Goal: Task Accomplishment & Management: Use online tool/utility

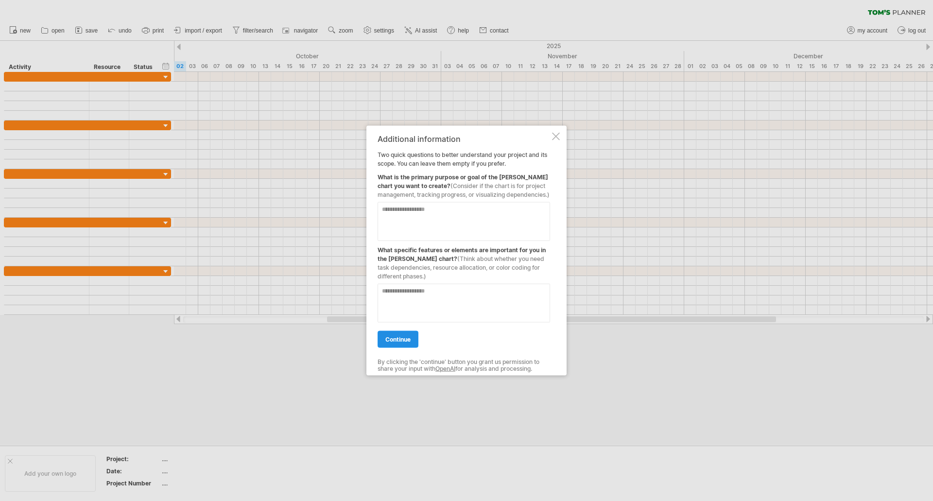
click at [410, 340] on span "continue" at bounding box center [397, 338] width 25 height 7
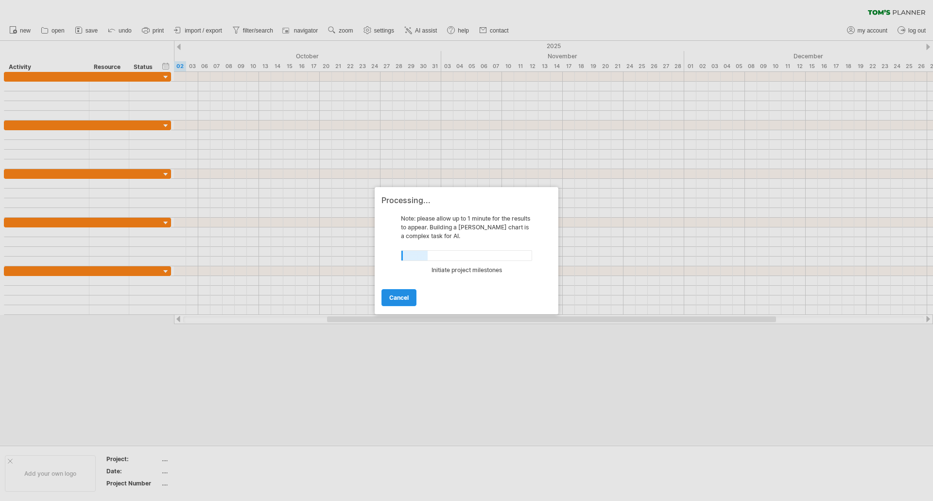
click at [409, 296] on link "cancel" at bounding box center [399, 297] width 35 height 17
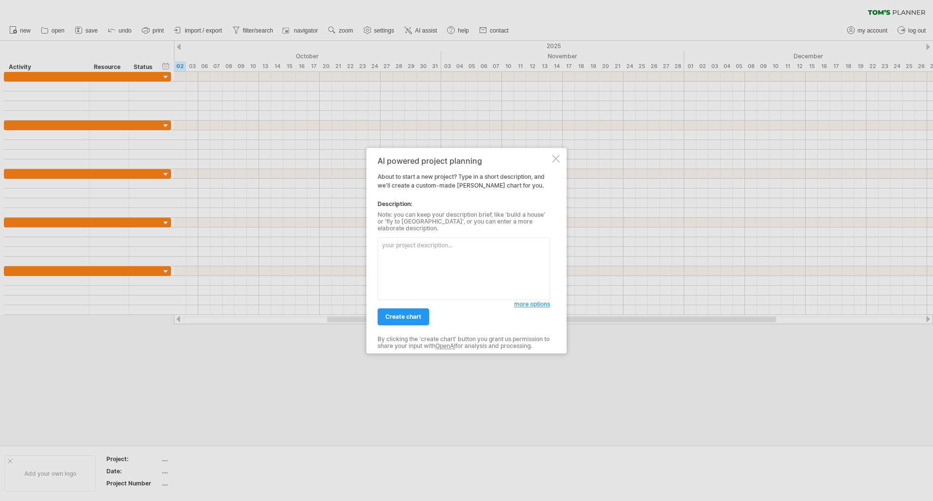
click at [556, 159] on div at bounding box center [556, 159] width 8 height 8
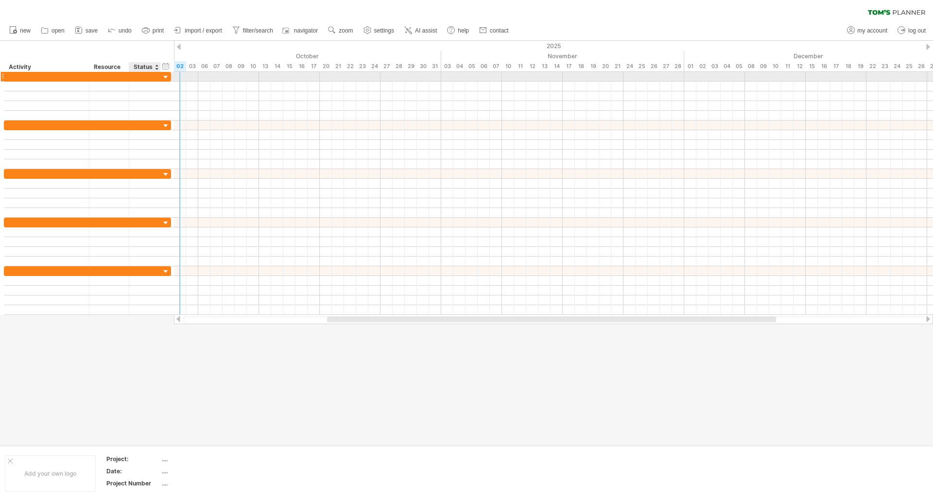
click at [168, 76] on div at bounding box center [165, 77] width 9 height 9
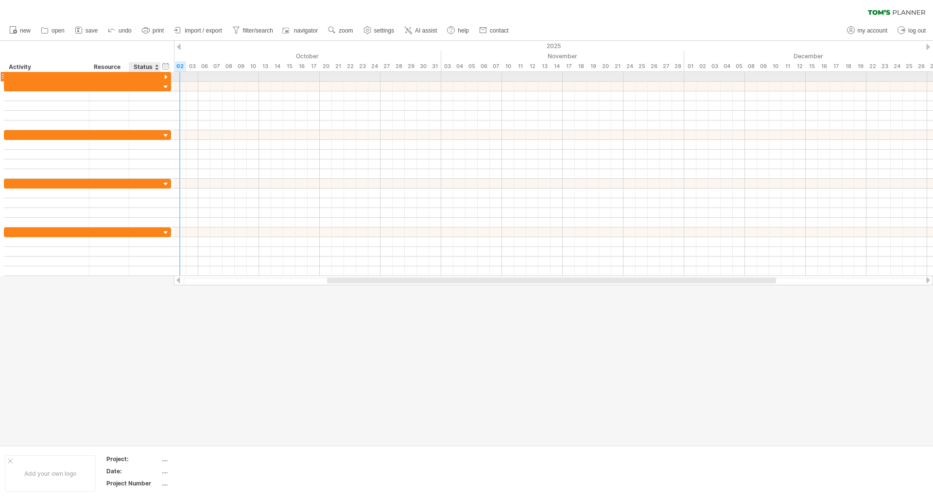
click at [168, 76] on div at bounding box center [165, 77] width 9 height 9
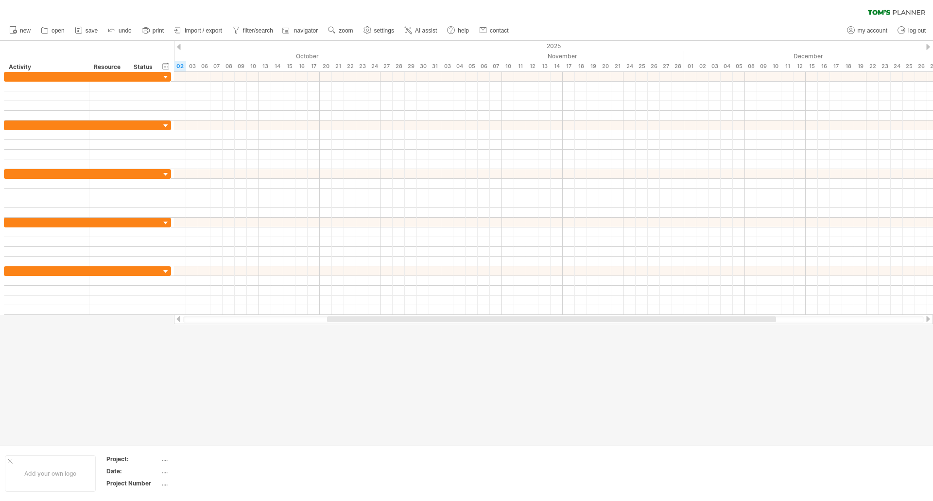
drag, startPoint x: 367, startPoint y: 316, endPoint x: 213, endPoint y: 318, distance: 154.1
click at [213, 318] on div at bounding box center [553, 319] width 759 height 10
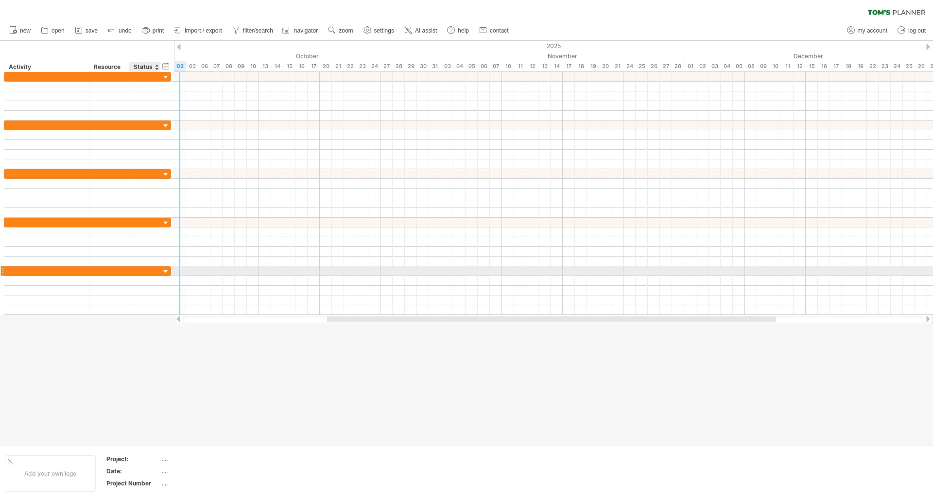
click at [134, 270] on div at bounding box center [145, 270] width 32 height 9
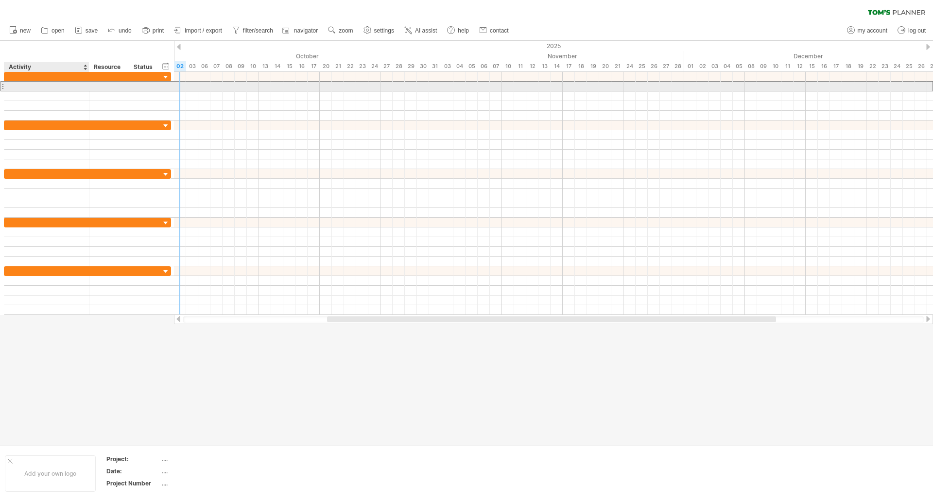
click at [67, 84] on div at bounding box center [46, 86] width 75 height 9
type input "***"
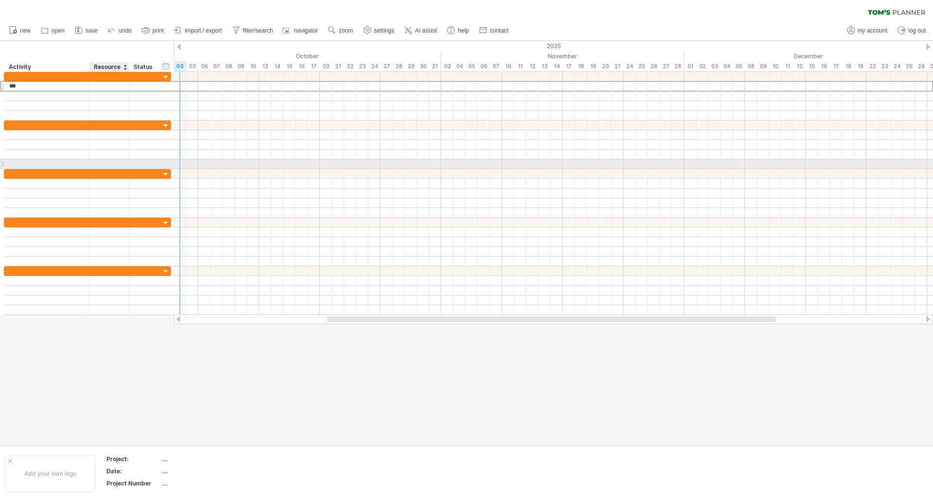
click at [171, 354] on div at bounding box center [466, 243] width 933 height 404
